Goal: Task Accomplishment & Management: Use online tool/utility

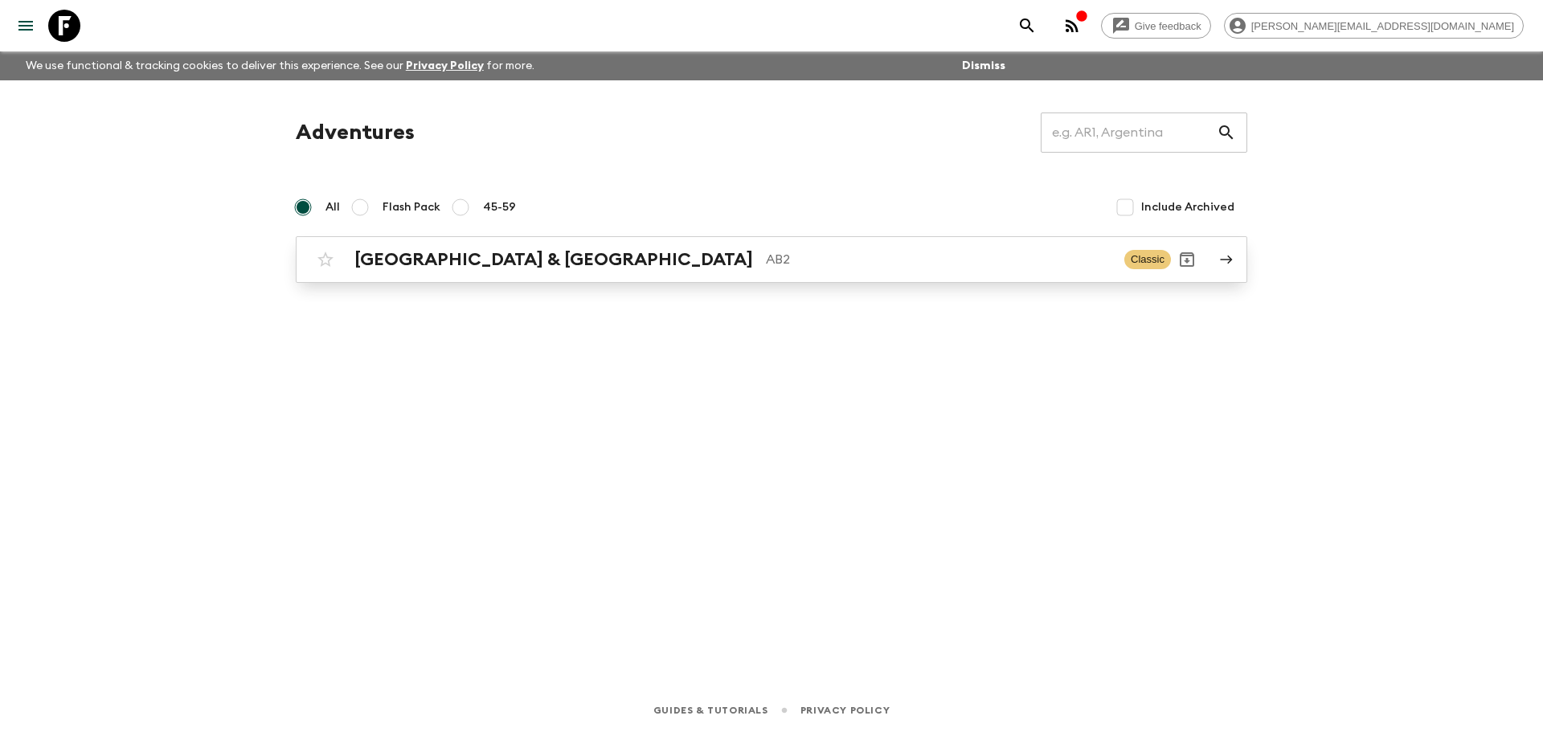
click at [766, 265] on p "AB2" at bounding box center [939, 259] width 346 height 19
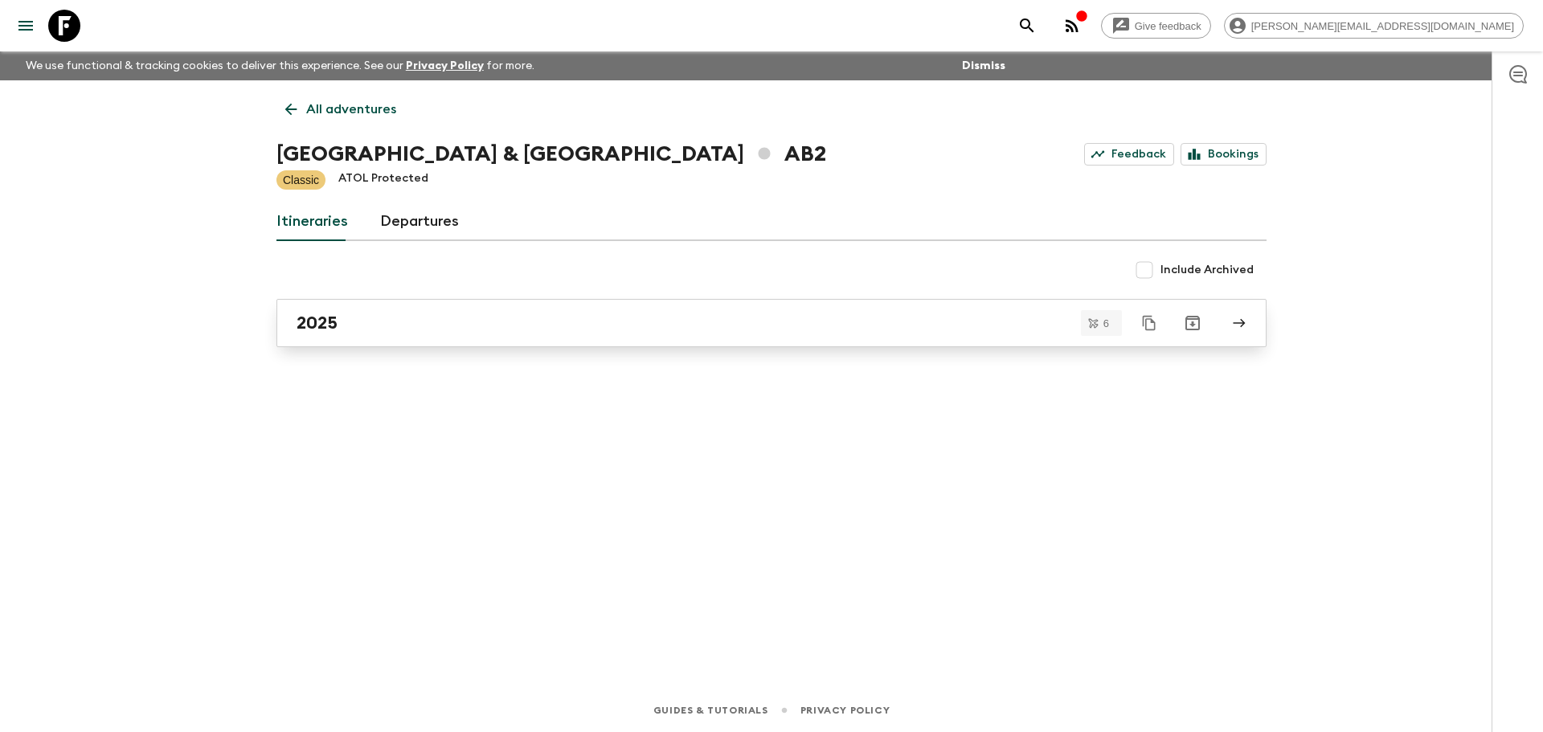
click at [347, 333] on div "2025" at bounding box center [756, 323] width 919 height 21
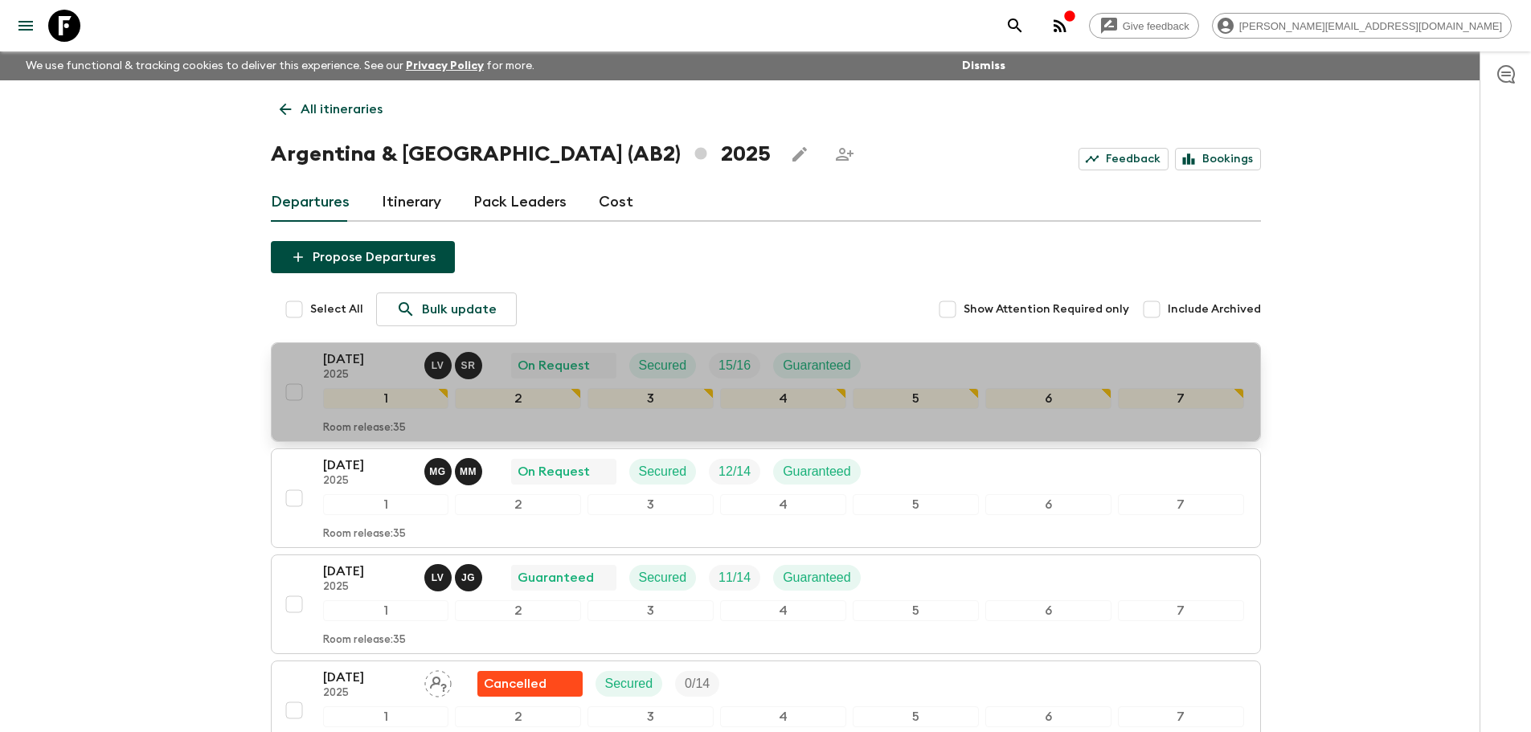
click at [947, 364] on div "[DATE] 2025 L V S R On Request Secured 15 / 16 Guaranteed" at bounding box center [783, 366] width 921 height 32
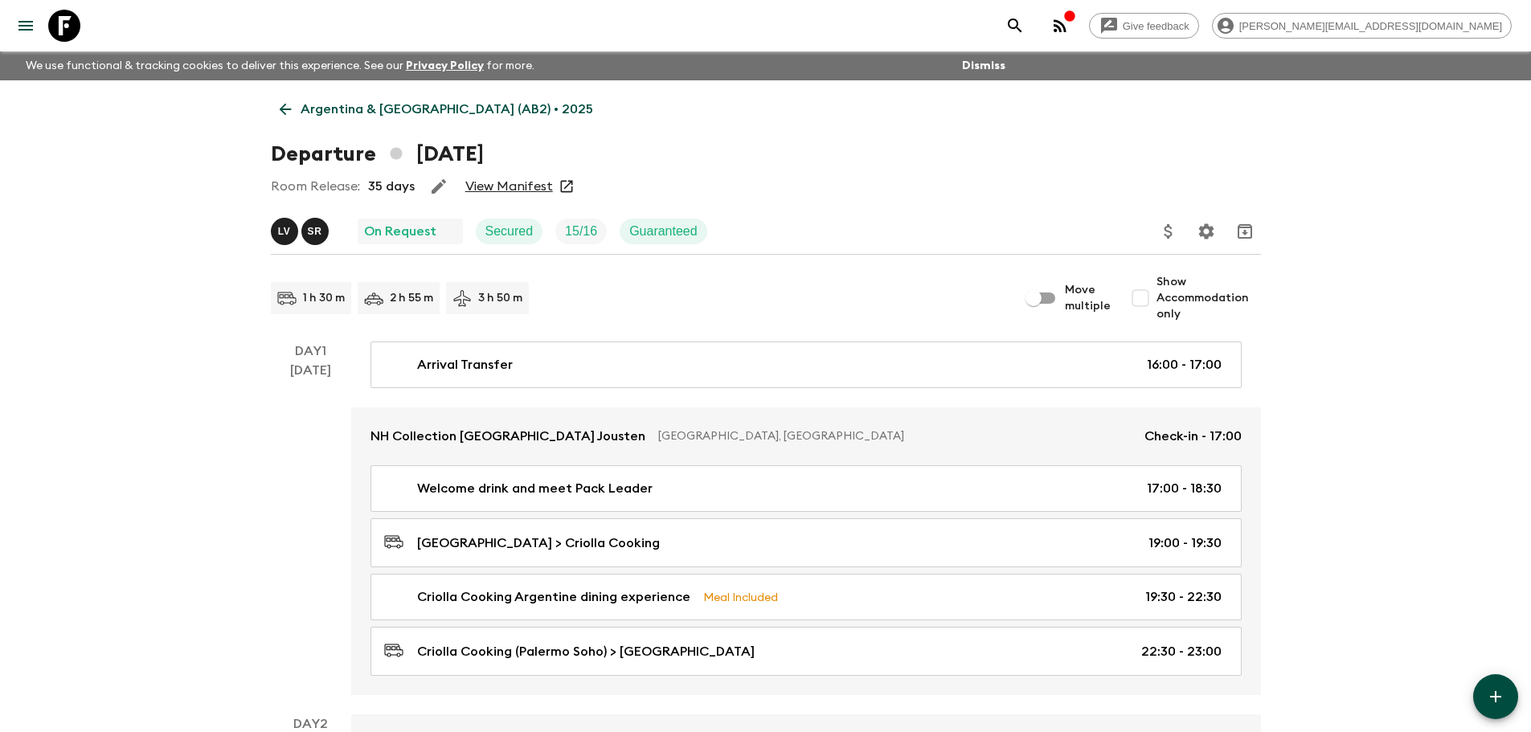
click at [531, 189] on link "View Manifest" at bounding box center [509, 186] width 88 height 16
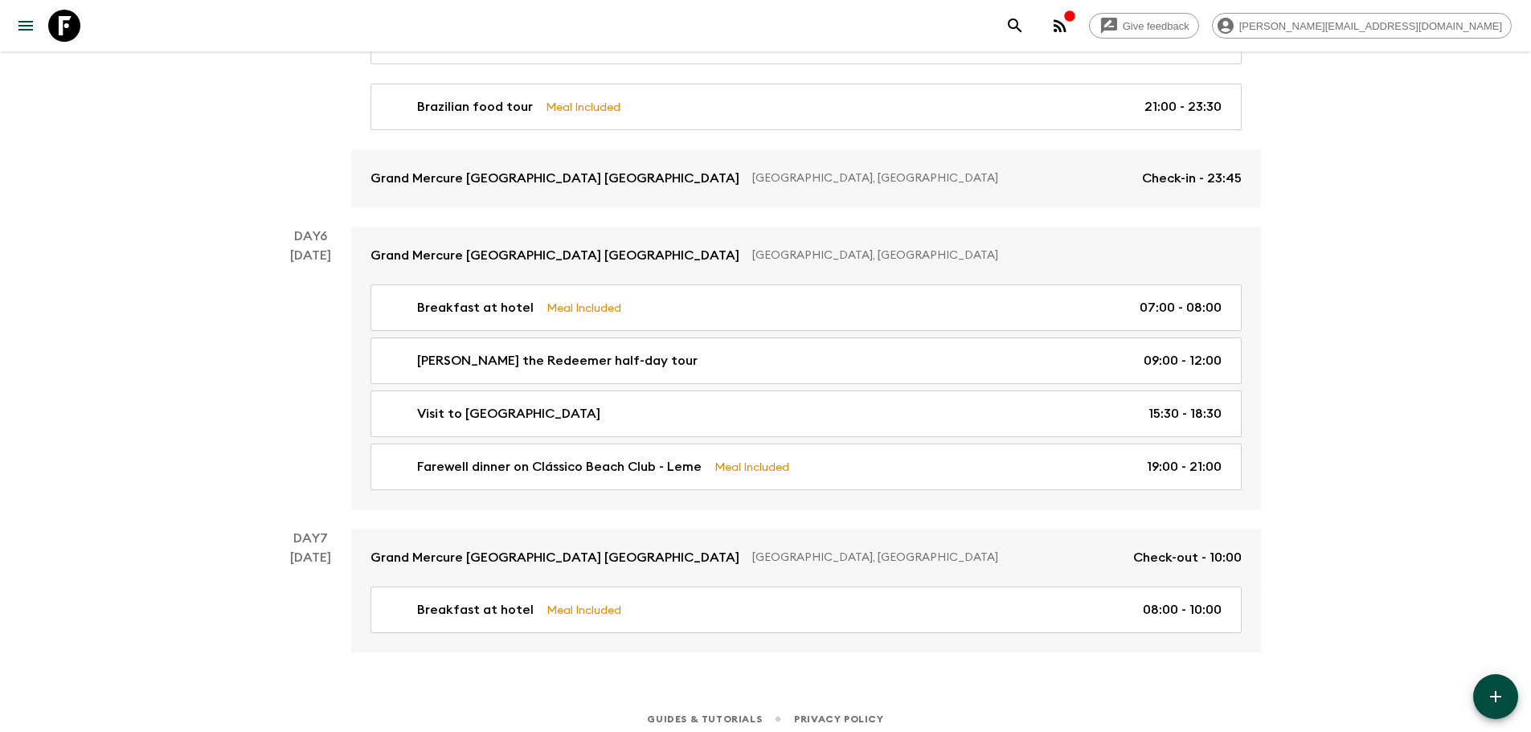
scroll to position [2151, 0]
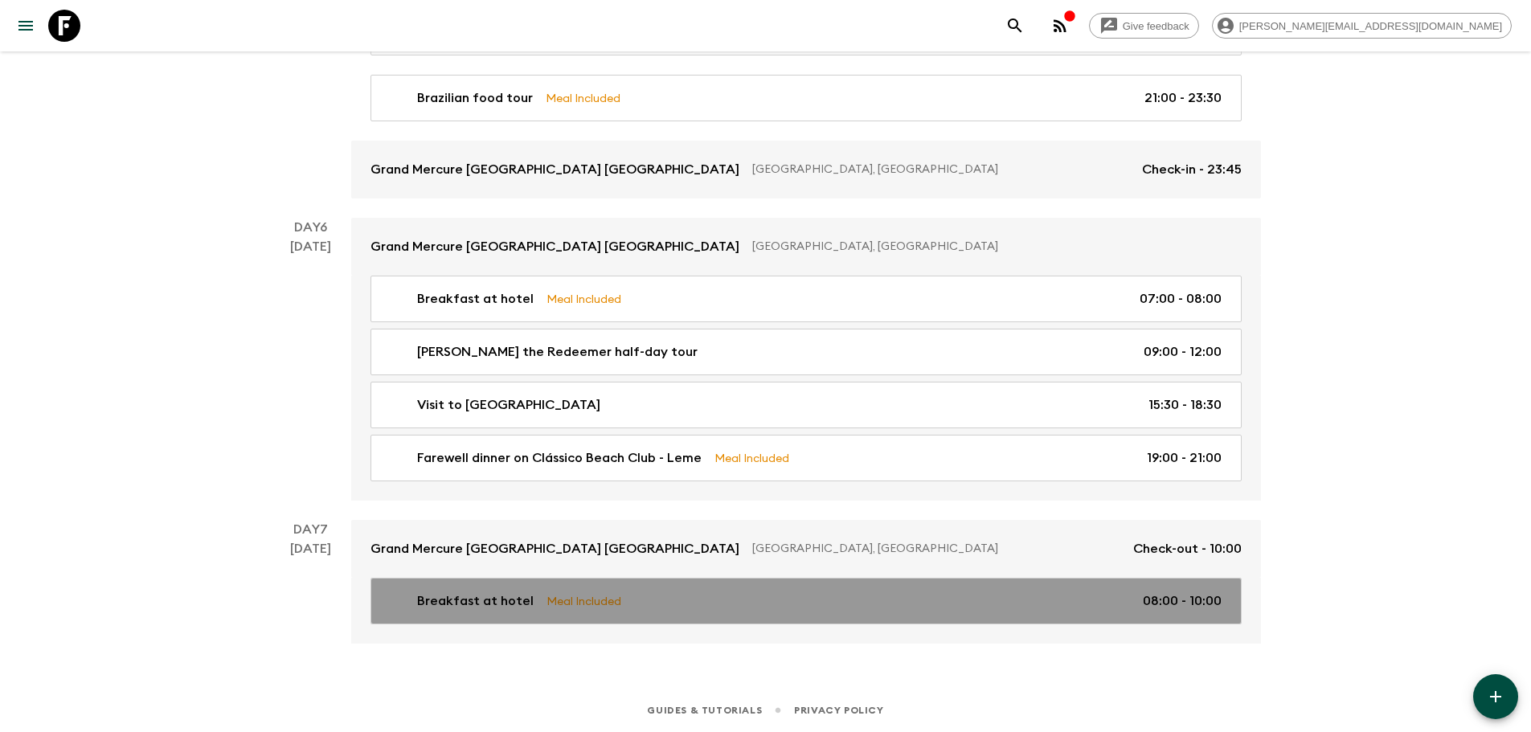
click at [508, 610] on p "Breakfast at hotel" at bounding box center [475, 601] width 117 height 19
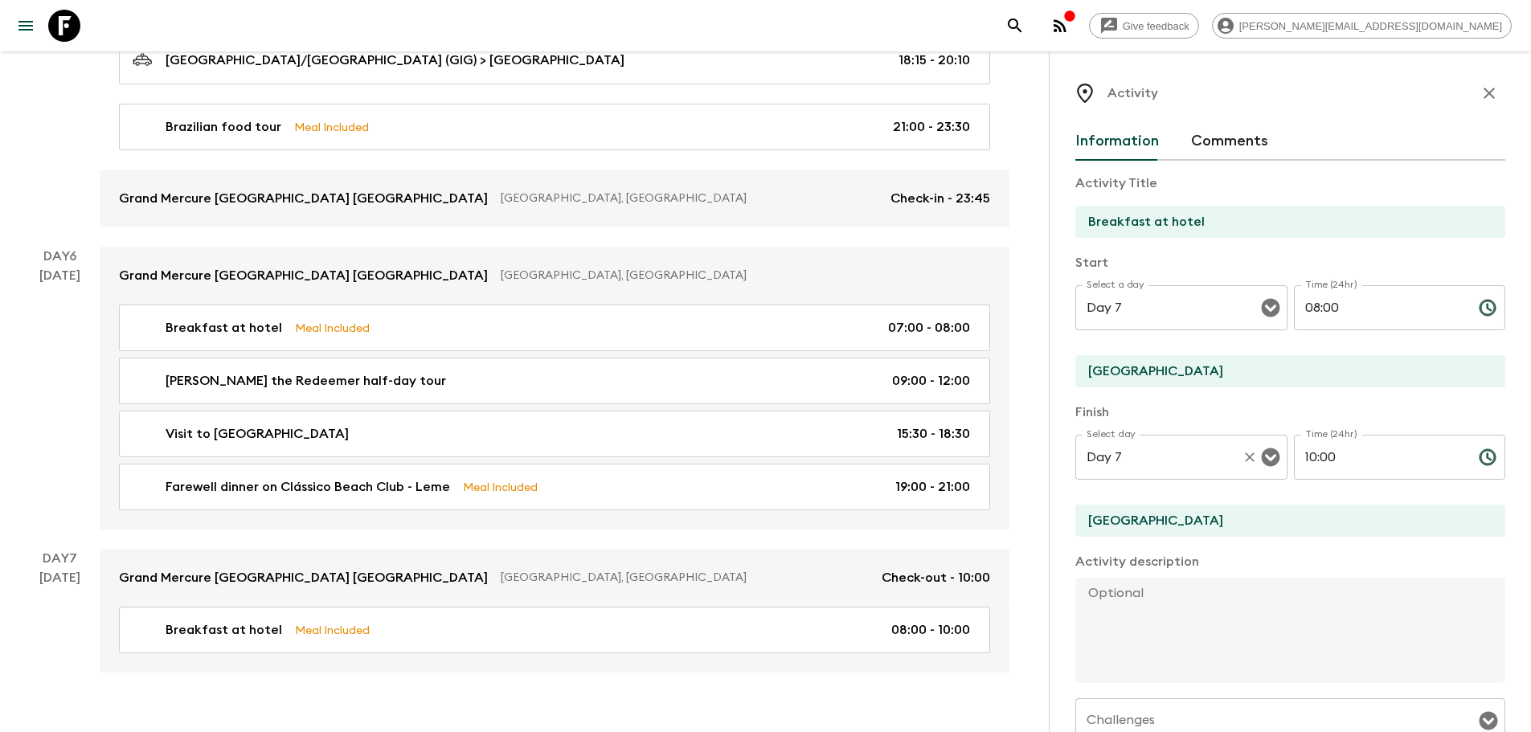
scroll to position [2151, 0]
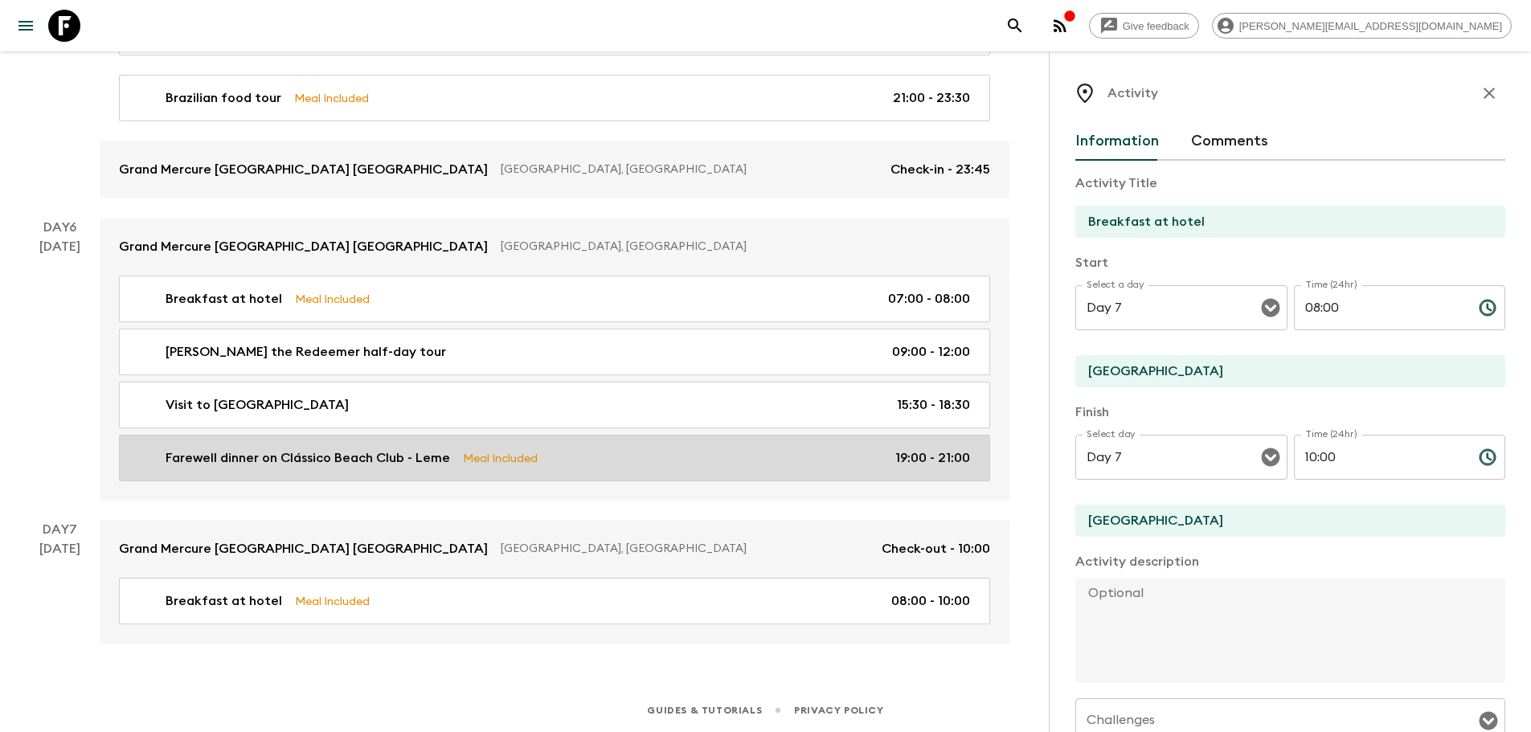
click at [237, 466] on p "Farewell dinner on Clássico Beach Club - Leme" at bounding box center [308, 457] width 285 height 19
type input "Farewell dinner on Clássico Beach Club - Leme"
type input "Day 6"
type input "19:00"
type input "Day 6"
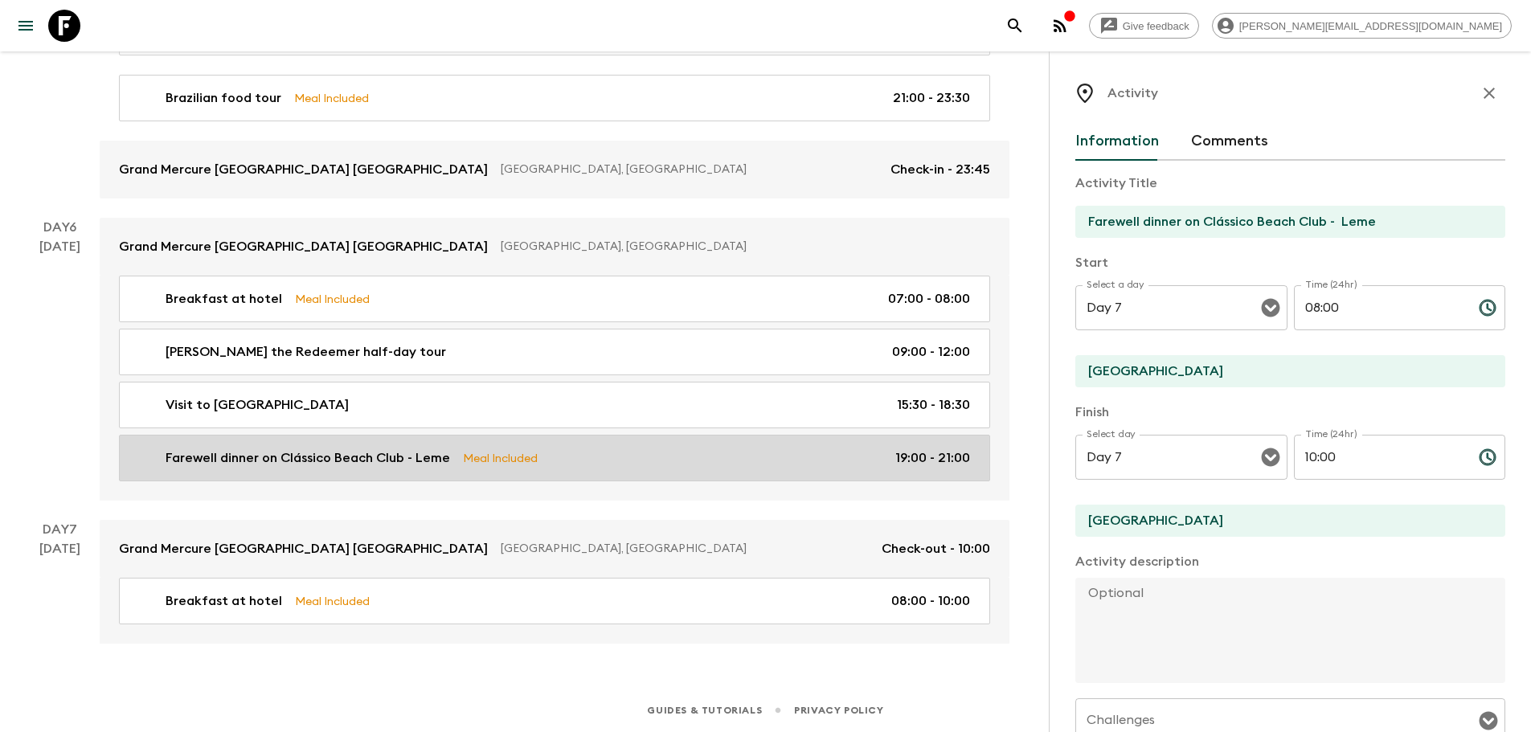
type input "21:00"
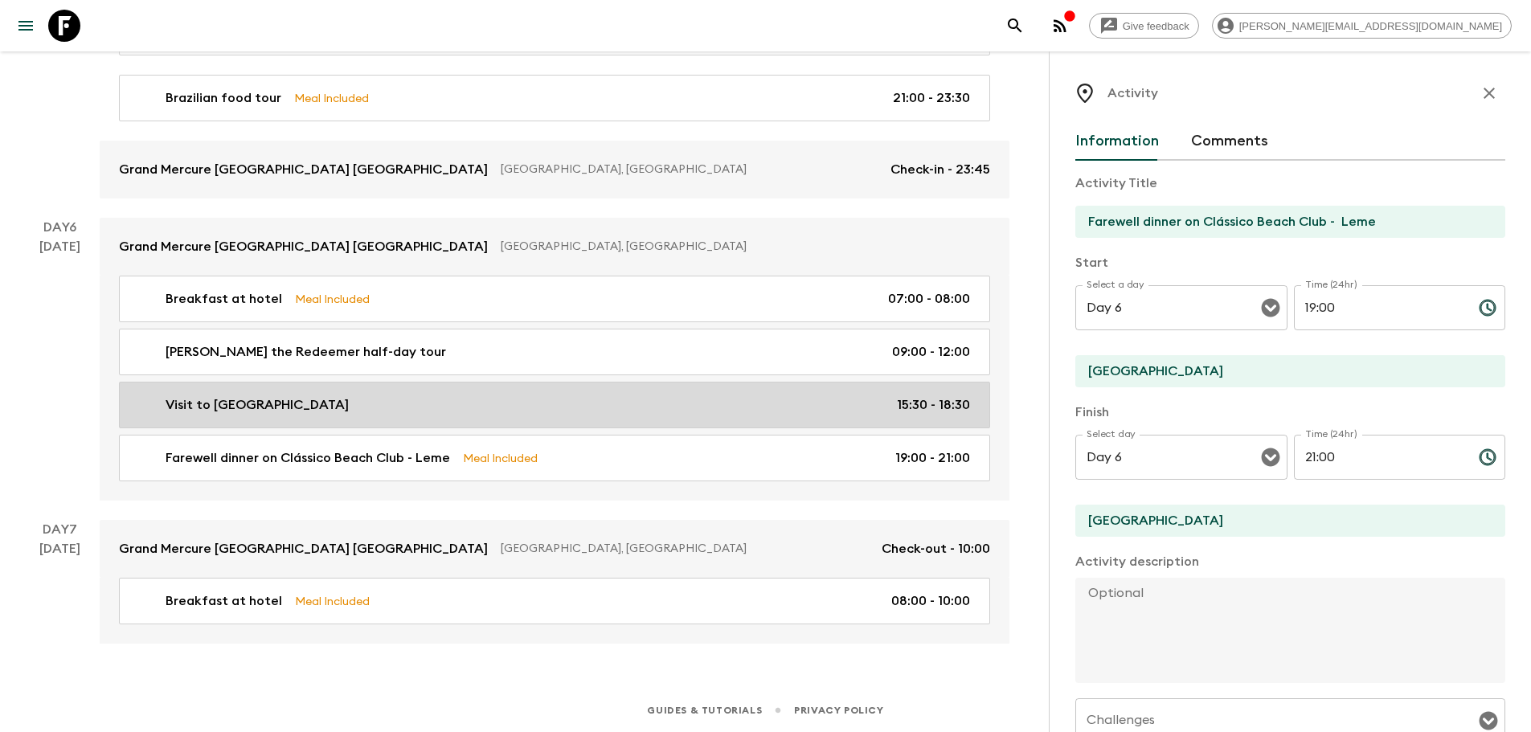
click at [336, 414] on div "Visit to [GEOGRAPHIC_DATA] 15:30 - 18:30" at bounding box center [551, 404] width 837 height 19
type input "Visit to [GEOGRAPHIC_DATA]"
type textarea "Flashpackers will be taken on a private transfer to see visit the world famous …"
checkbox input "false"
type textarea "Wow Moment (surprise – don't tell customers) – groups will enjoy a caipirinha o…"
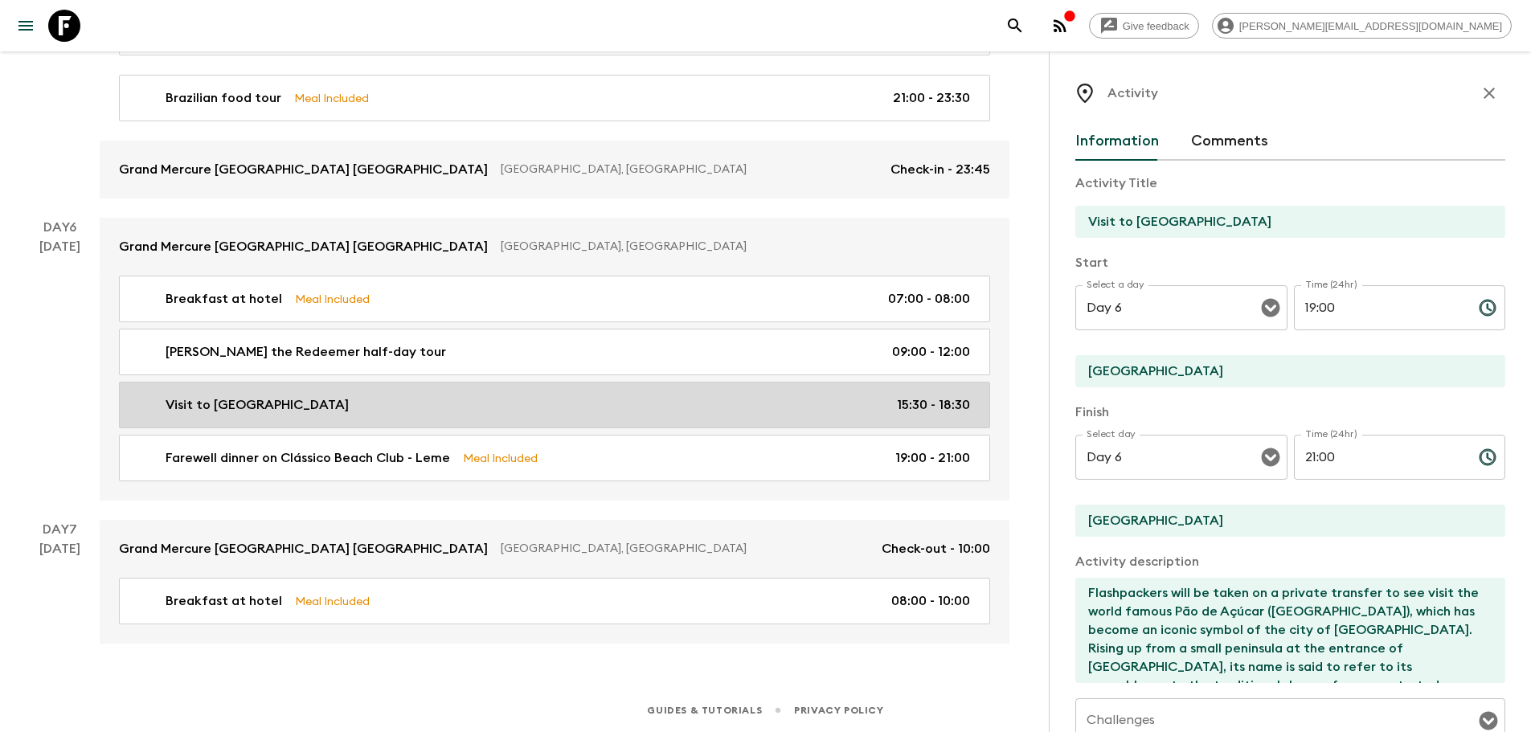
type input "15:30"
type input "18:30"
